Goal: Transaction & Acquisition: Obtain resource

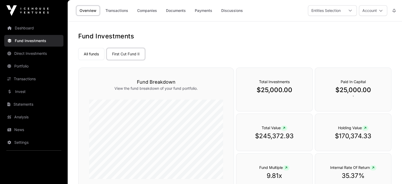
click at [351, 10] on icon at bounding box center [351, 11] width 4 height 4
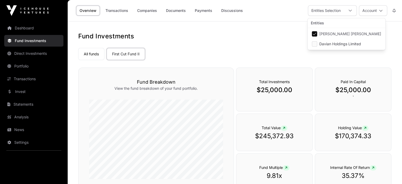
click at [351, 10] on icon at bounding box center [351, 11] width 4 height 4
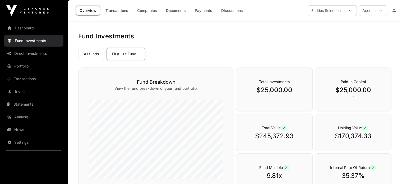
click at [26, 81] on link "Transactions" at bounding box center [33, 79] width 59 height 12
click at [31, 80] on link "Transactions" at bounding box center [33, 79] width 59 height 12
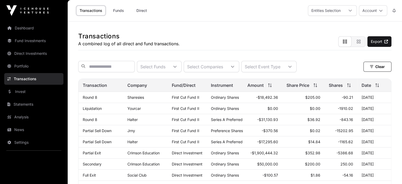
click at [90, 98] on link "Round 8" at bounding box center [90, 97] width 15 height 4
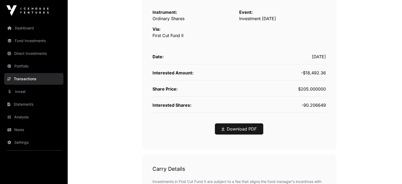
scroll to position [132, 0]
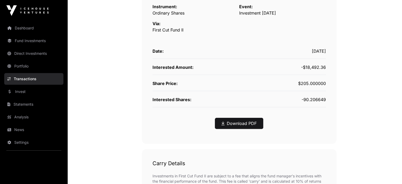
click at [240, 125] on link "Download PDF" at bounding box center [239, 123] width 35 height 6
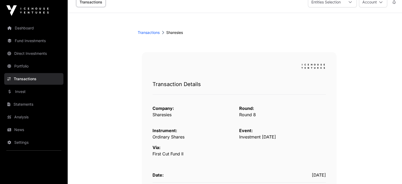
scroll to position [0, 0]
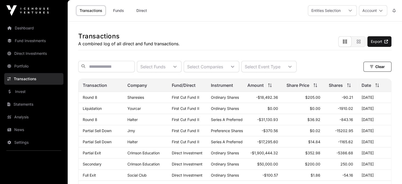
click at [120, 12] on link "Funds" at bounding box center [118, 11] width 21 height 10
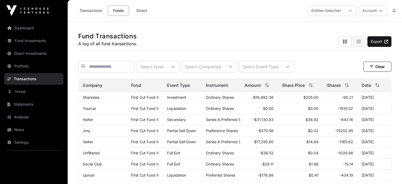
click at [92, 99] on link "Sharesies" at bounding box center [91, 97] width 17 height 4
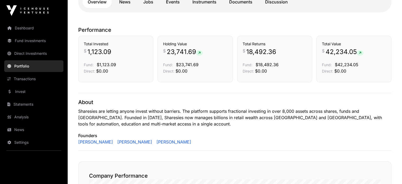
scroll to position [57, 0]
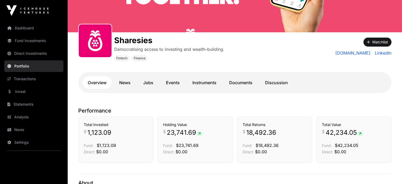
click at [242, 82] on link "Documents" at bounding box center [241, 82] width 34 height 13
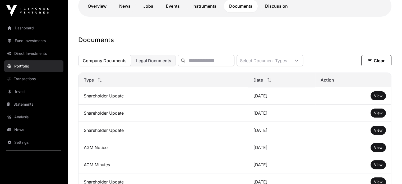
scroll to position [136, 0]
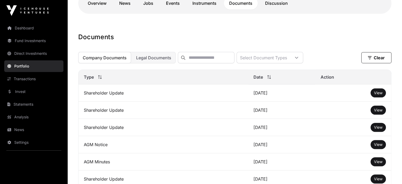
click at [21, 102] on link "Statements" at bounding box center [33, 104] width 59 height 12
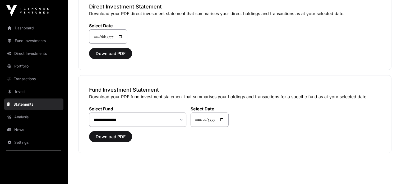
scroll to position [66, 0]
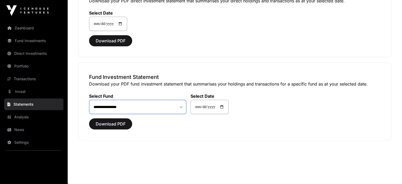
click at [181, 106] on select "**********" at bounding box center [137, 107] width 97 height 14
click at [226, 106] on input "**********" at bounding box center [210, 107] width 38 height 14
type input "**********"
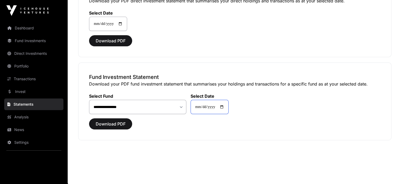
type input "**********"
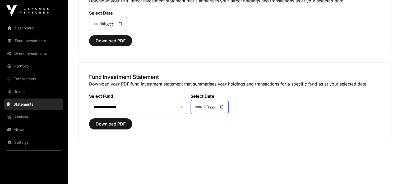
type input "**********"
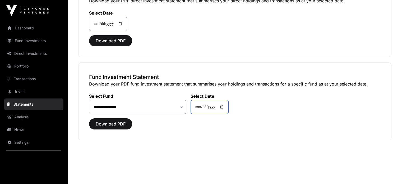
type input "**********"
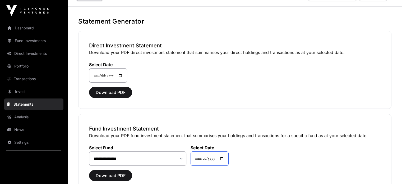
scroll to position [13, 0]
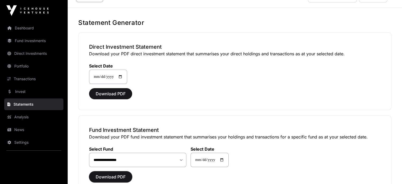
click at [105, 175] on span "Download PDF" at bounding box center [111, 177] width 30 height 6
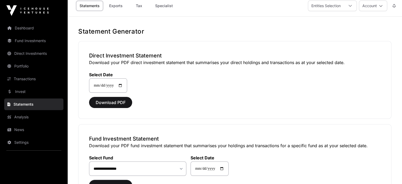
scroll to position [0, 0]
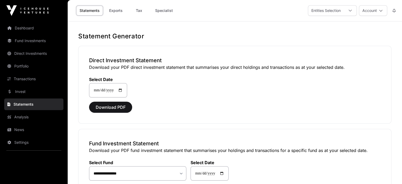
click at [25, 43] on link "Fund Investments" at bounding box center [33, 41] width 59 height 12
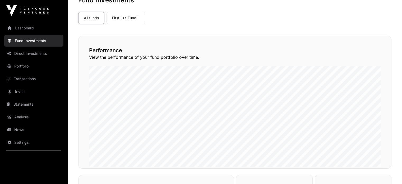
scroll to position [26, 0]
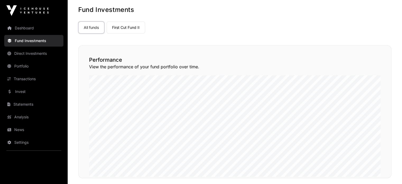
click at [119, 29] on link "First Cut Fund II" at bounding box center [126, 27] width 39 height 12
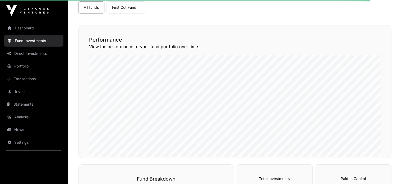
scroll to position [0, 0]
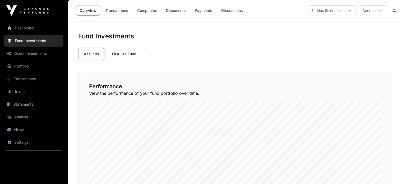
click at [143, 12] on link "Companies" at bounding box center [147, 11] width 27 height 10
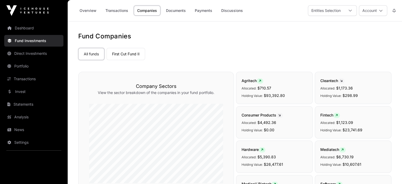
click at [140, 56] on link "First Cut Fund II" at bounding box center [126, 54] width 39 height 12
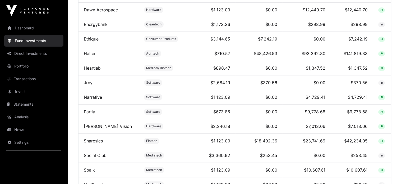
scroll to position [265, 0]
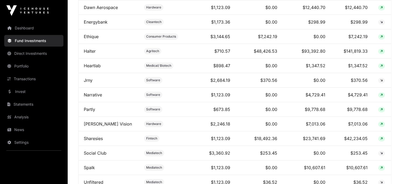
click at [96, 141] on link "Sharesies" at bounding box center [93, 138] width 19 height 5
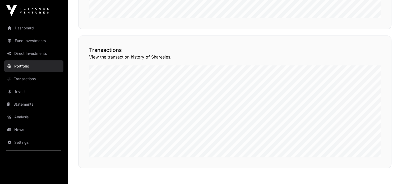
scroll to position [427, 0]
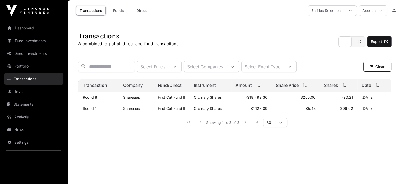
click at [385, 40] on icon at bounding box center [387, 42] width 4 height 4
click at [384, 12] on button "Account" at bounding box center [373, 10] width 28 height 11
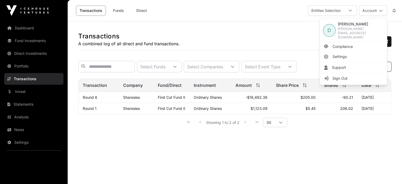
click at [342, 76] on span "Sign Out" at bounding box center [340, 78] width 15 height 5
